Goal: Find specific fact: Find contact information

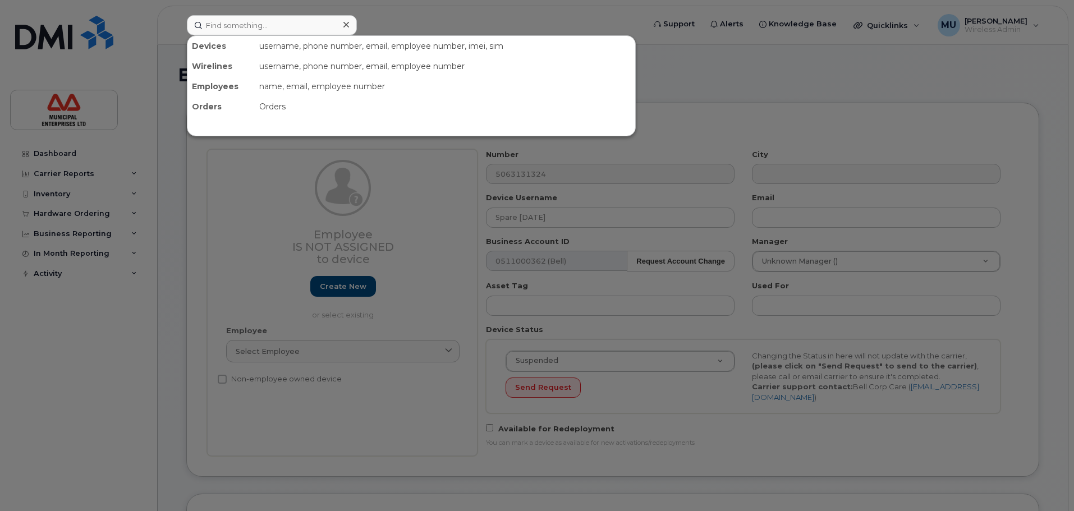
select select "3844586"
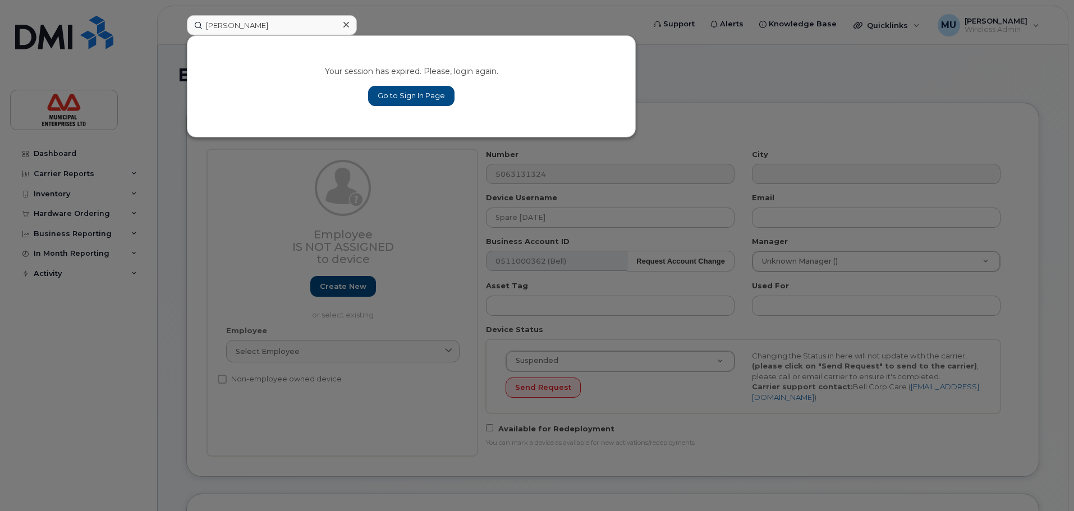
type input "justin white"
click at [438, 87] on link "Go to Sign In Page" at bounding box center [411, 96] width 86 height 20
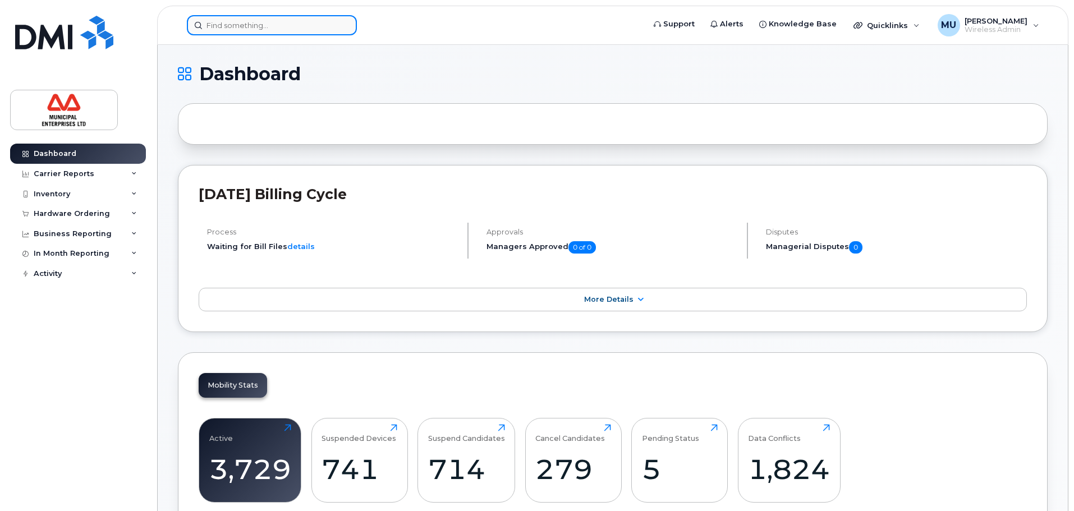
click at [269, 23] on input at bounding box center [272, 25] width 170 height 20
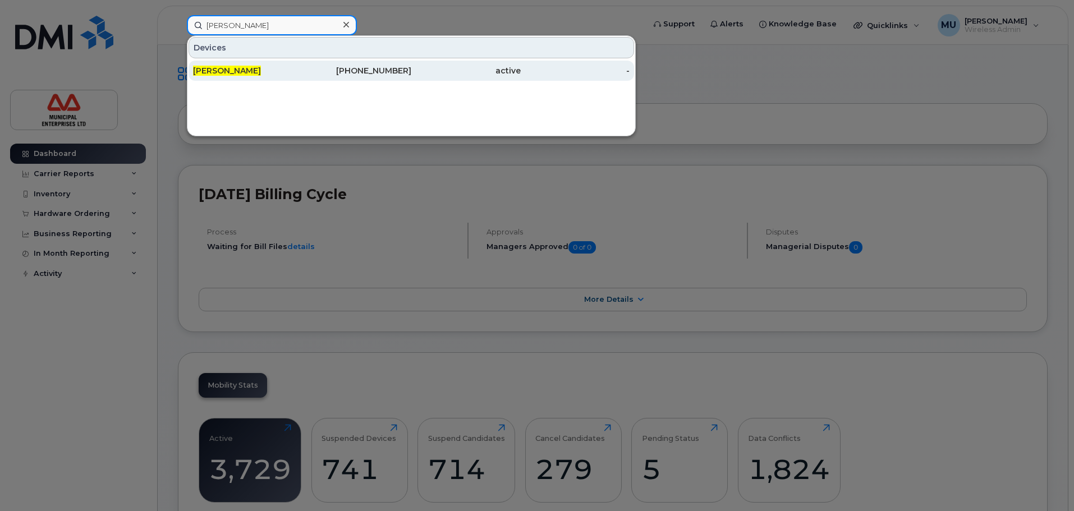
type input "justin white"
click at [254, 62] on div "[PERSON_NAME]" at bounding box center [247, 71] width 109 height 20
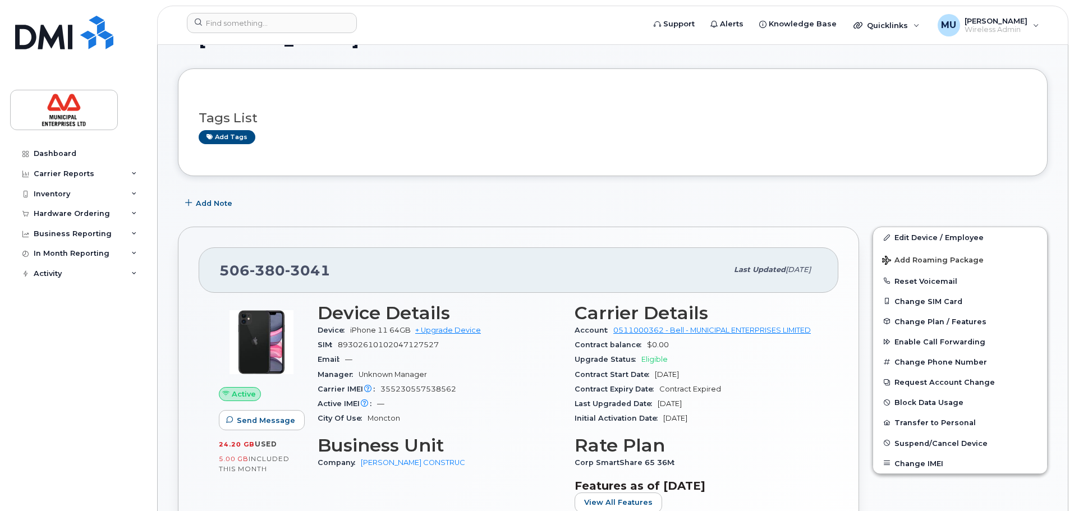
scroll to position [56, 0]
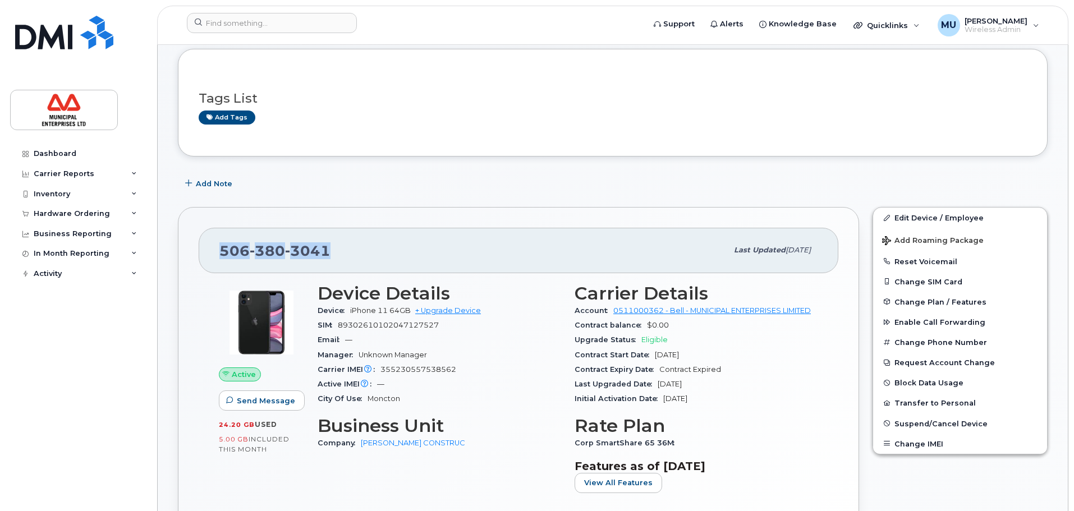
drag, startPoint x: 362, startPoint y: 259, endPoint x: 216, endPoint y: 249, distance: 146.2
click at [216, 249] on div "[PHONE_NUMBER] Last updated [DATE]" at bounding box center [519, 250] width 640 height 45
copy span "[PHONE_NUMBER]"
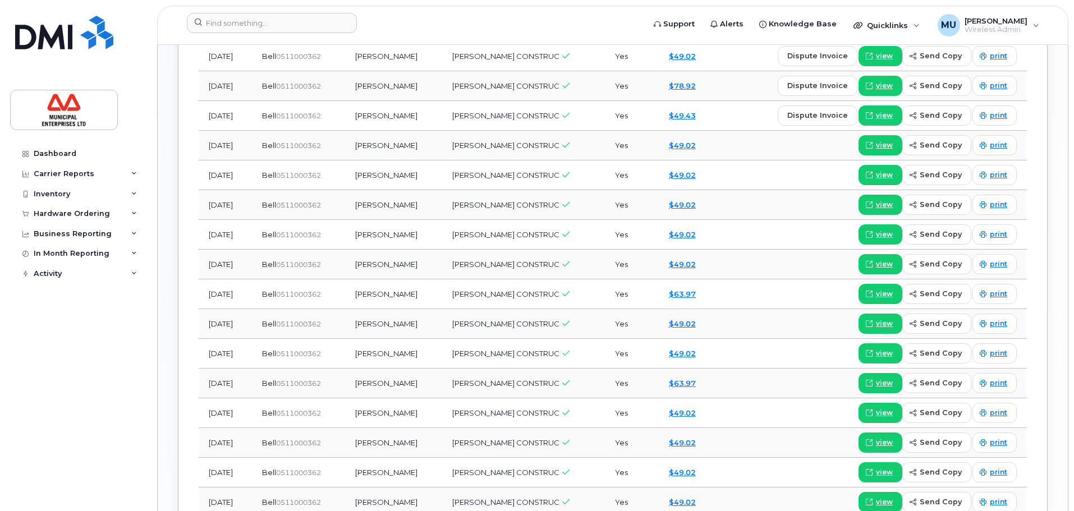
scroll to position [1122, 0]
